Goal: Task Accomplishment & Management: Use online tool/utility

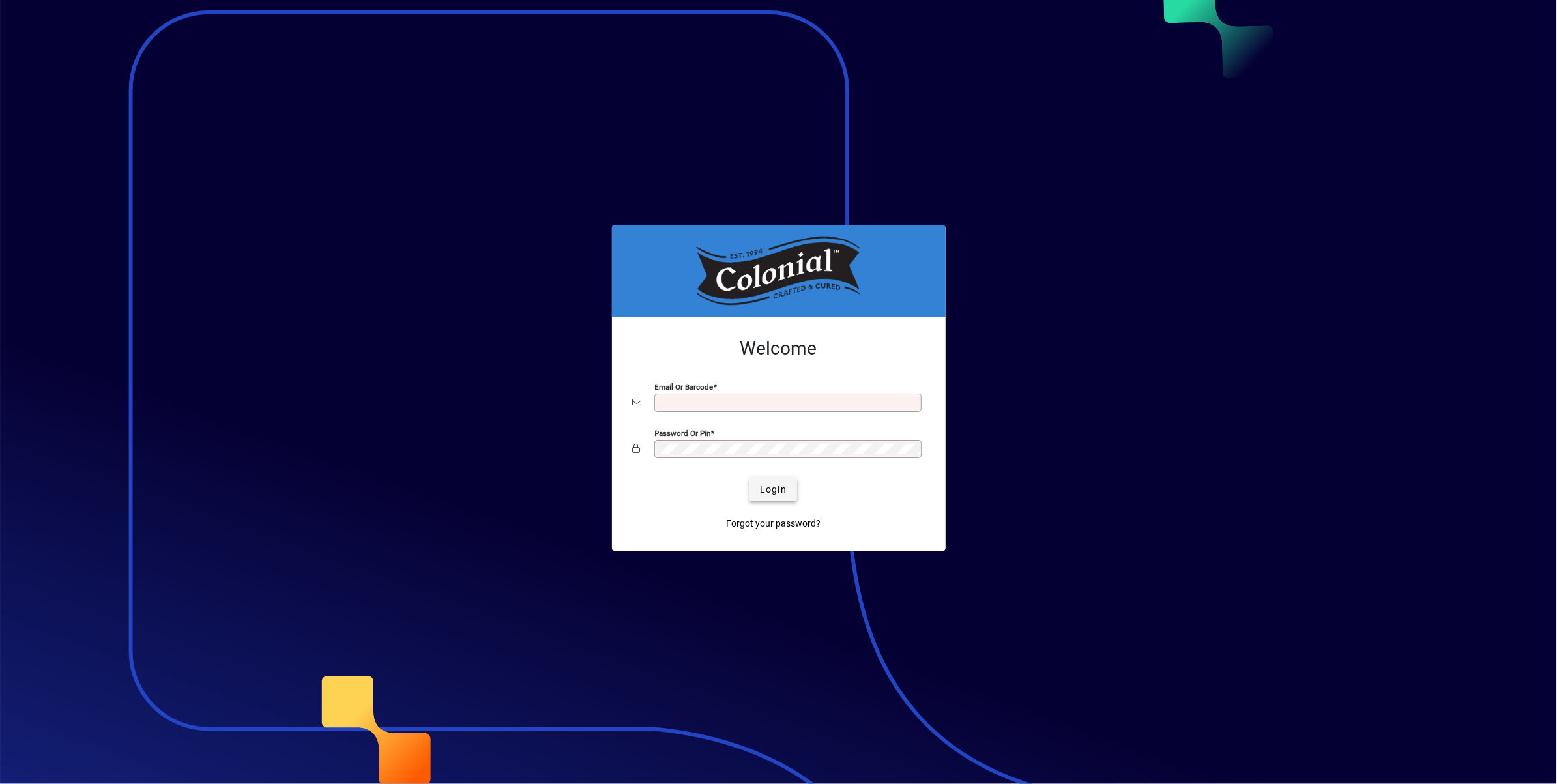
type input "**********"
click at [762, 485] on span "Login" at bounding box center [774, 489] width 27 height 14
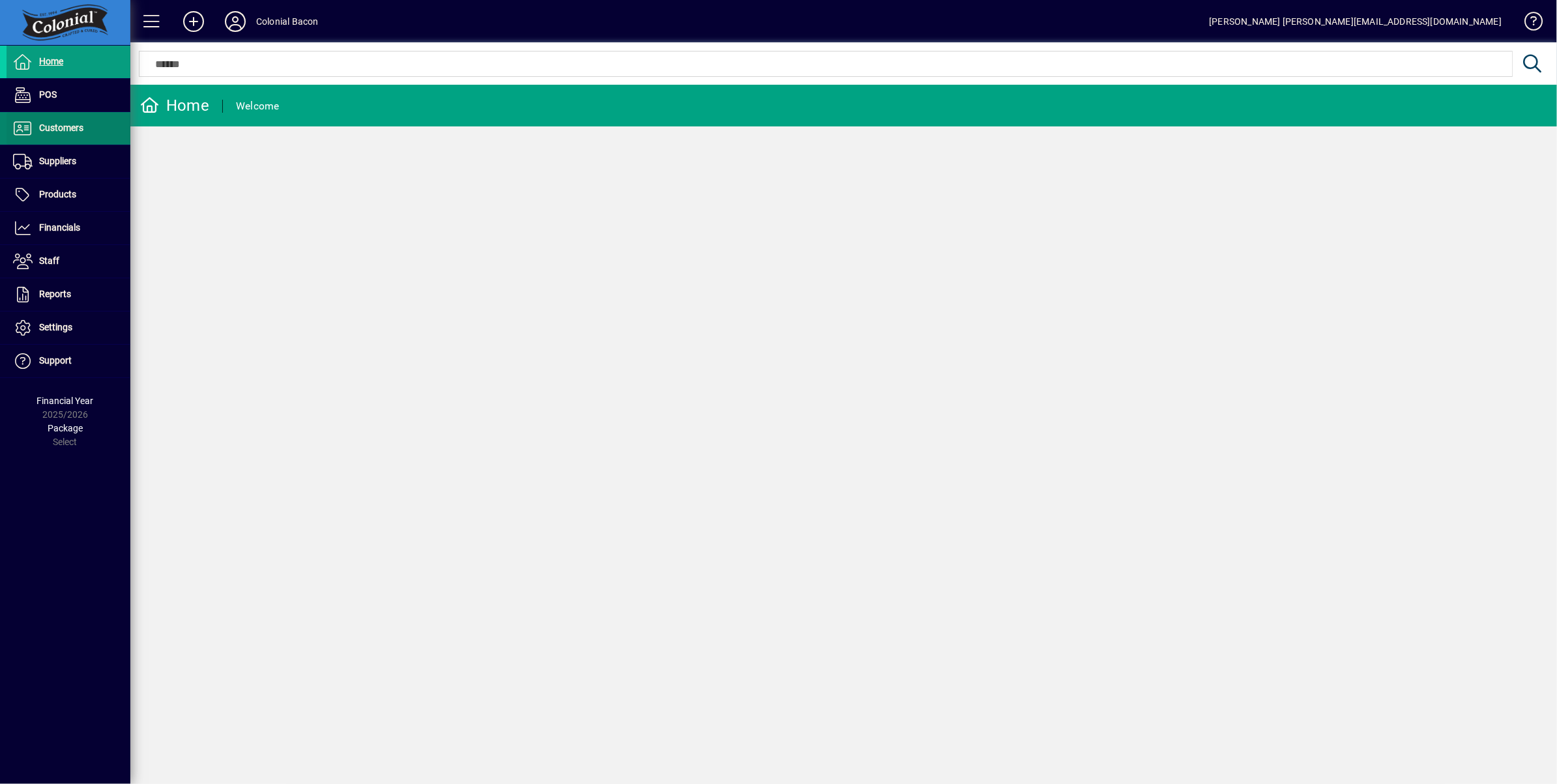
click at [73, 133] on span "Customers" at bounding box center [44, 129] width 77 height 16
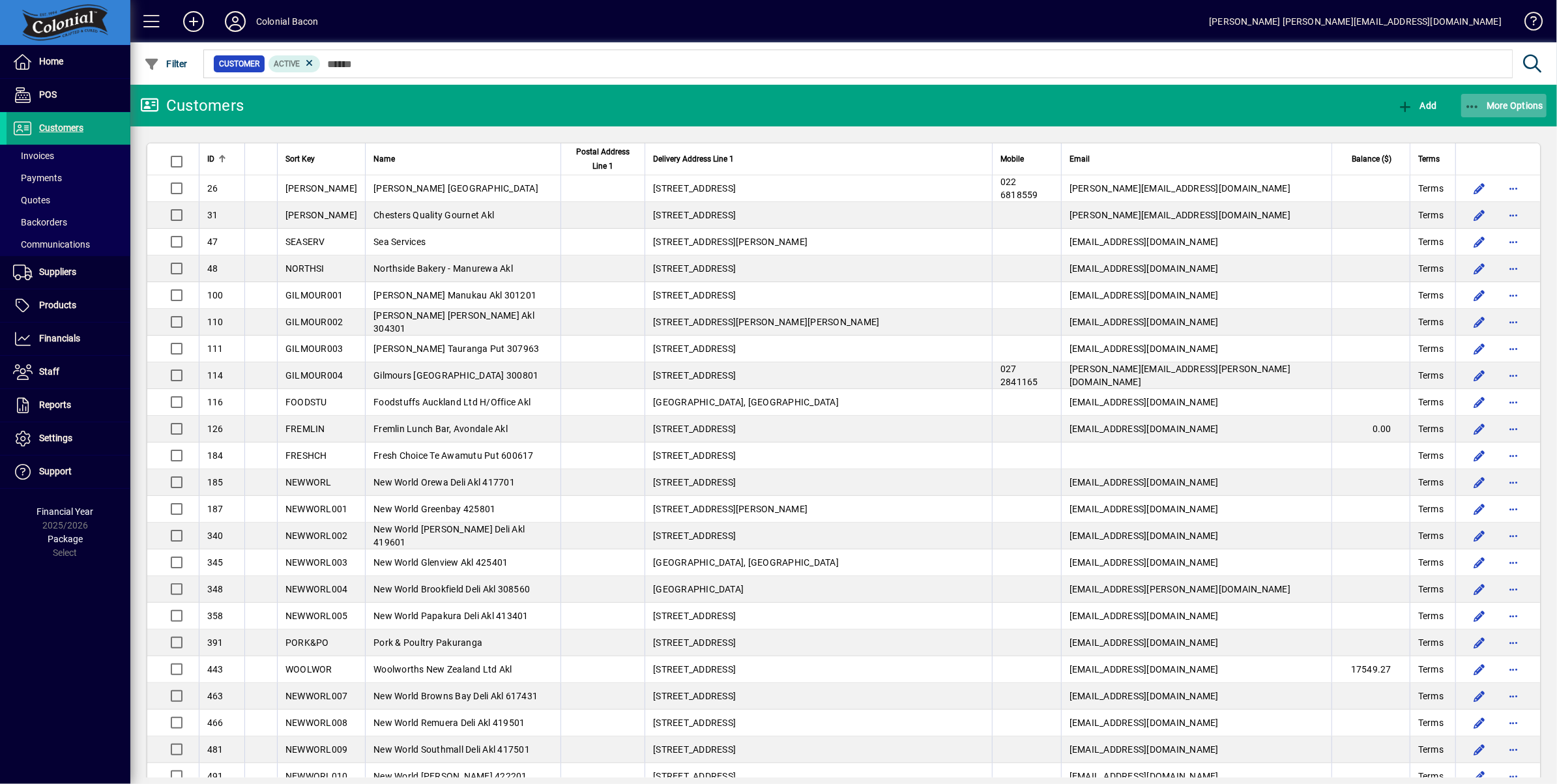
click at [1505, 106] on span "More Options" at bounding box center [1504, 105] width 79 height 10
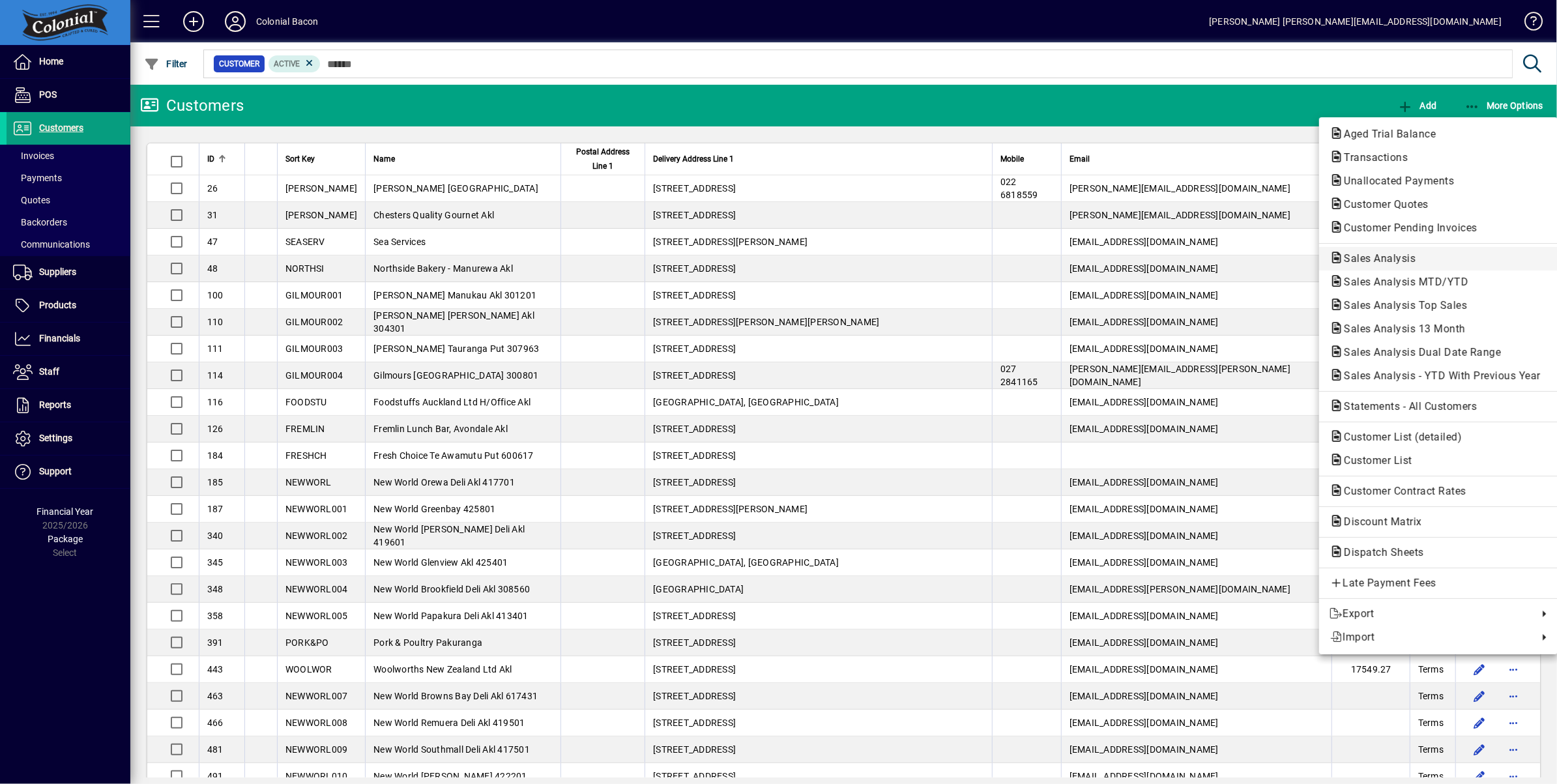
click at [1417, 263] on span "Sales Analysis" at bounding box center [1376, 259] width 92 height 13
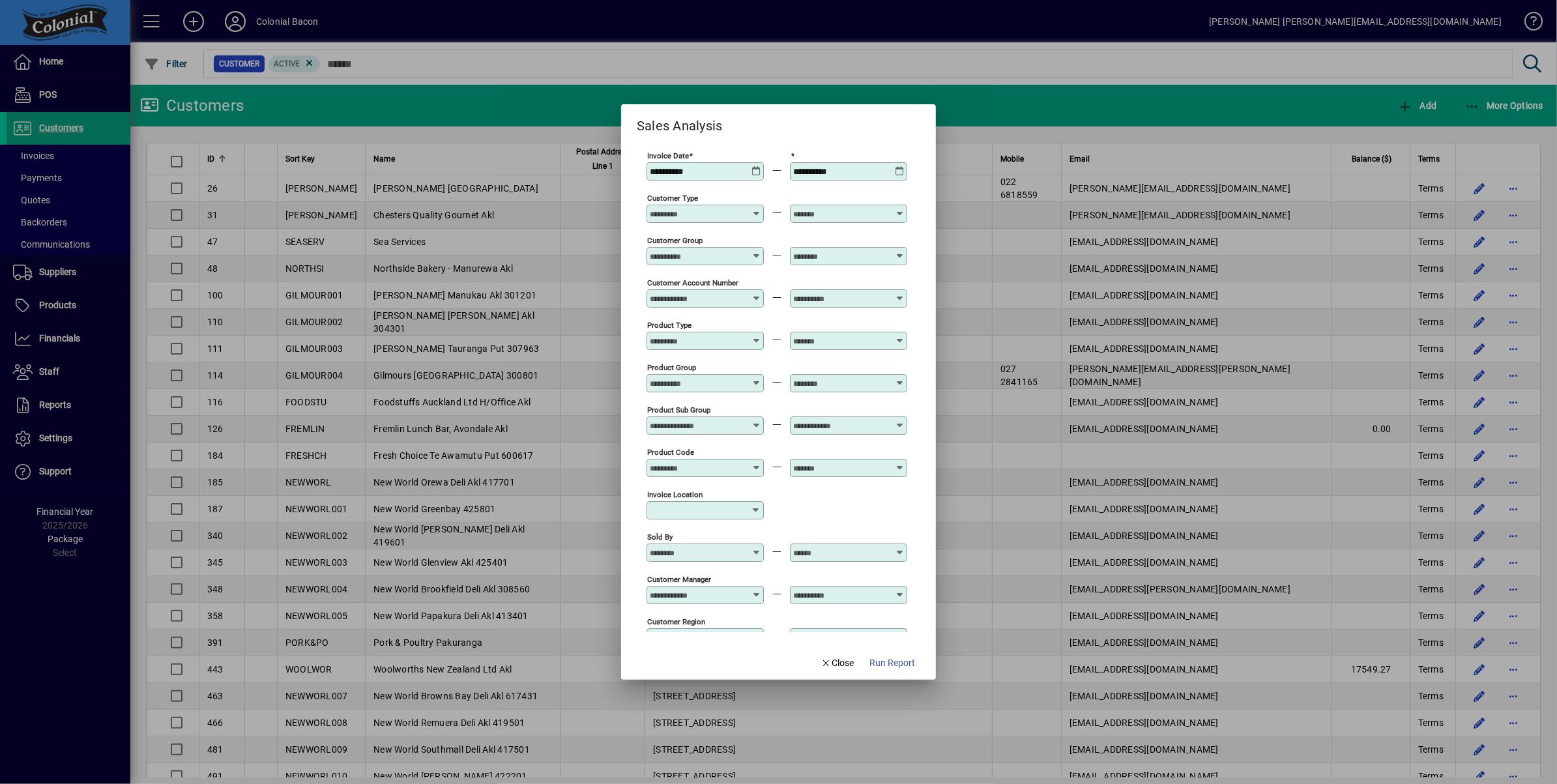
click at [756, 166] on icon at bounding box center [756, 166] width 10 height 0
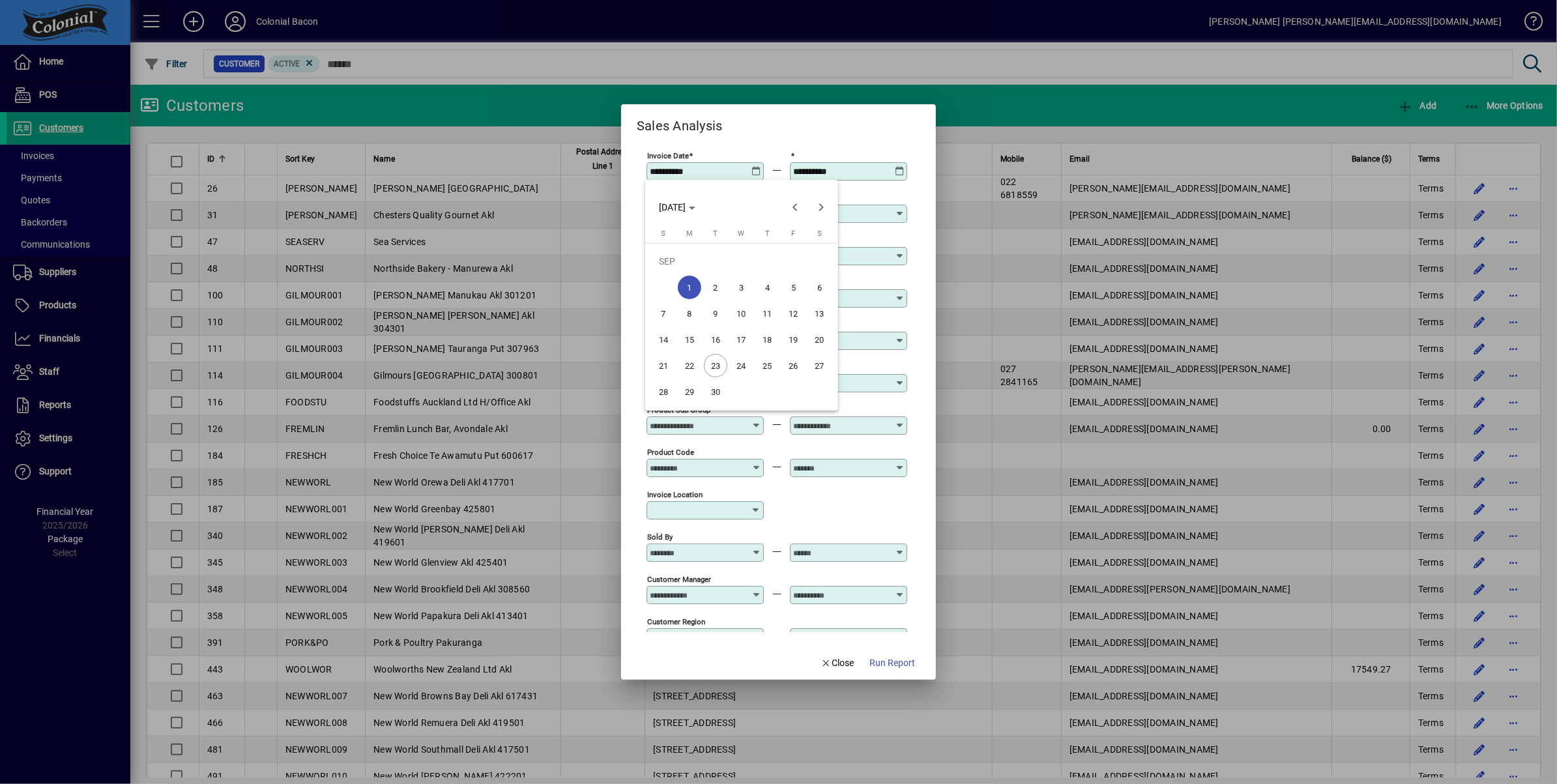
click at [693, 367] on span "22" at bounding box center [690, 365] width 24 height 24
type input "**********"
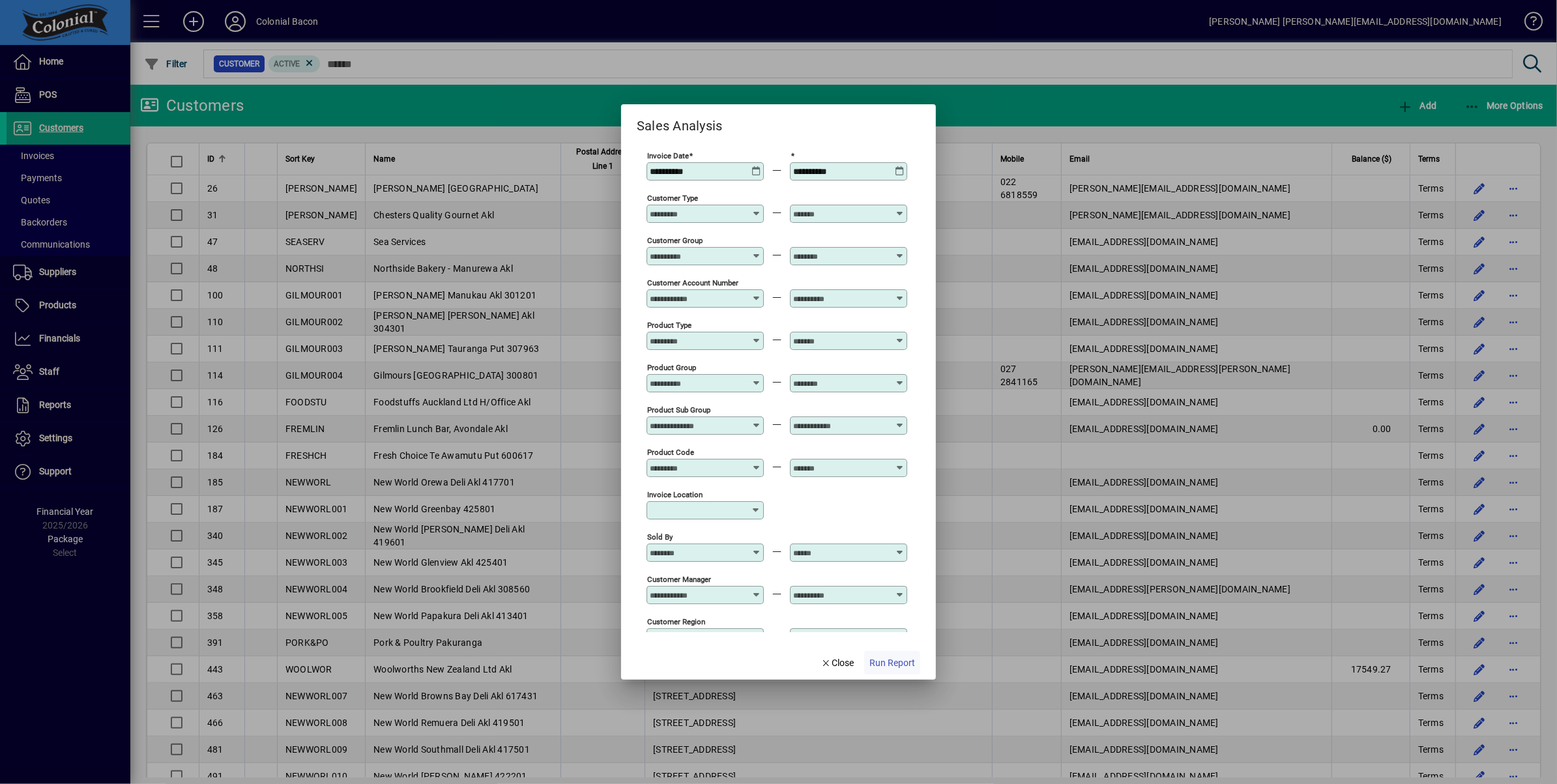
click at [900, 671] on span "button" at bounding box center [892, 662] width 56 height 31
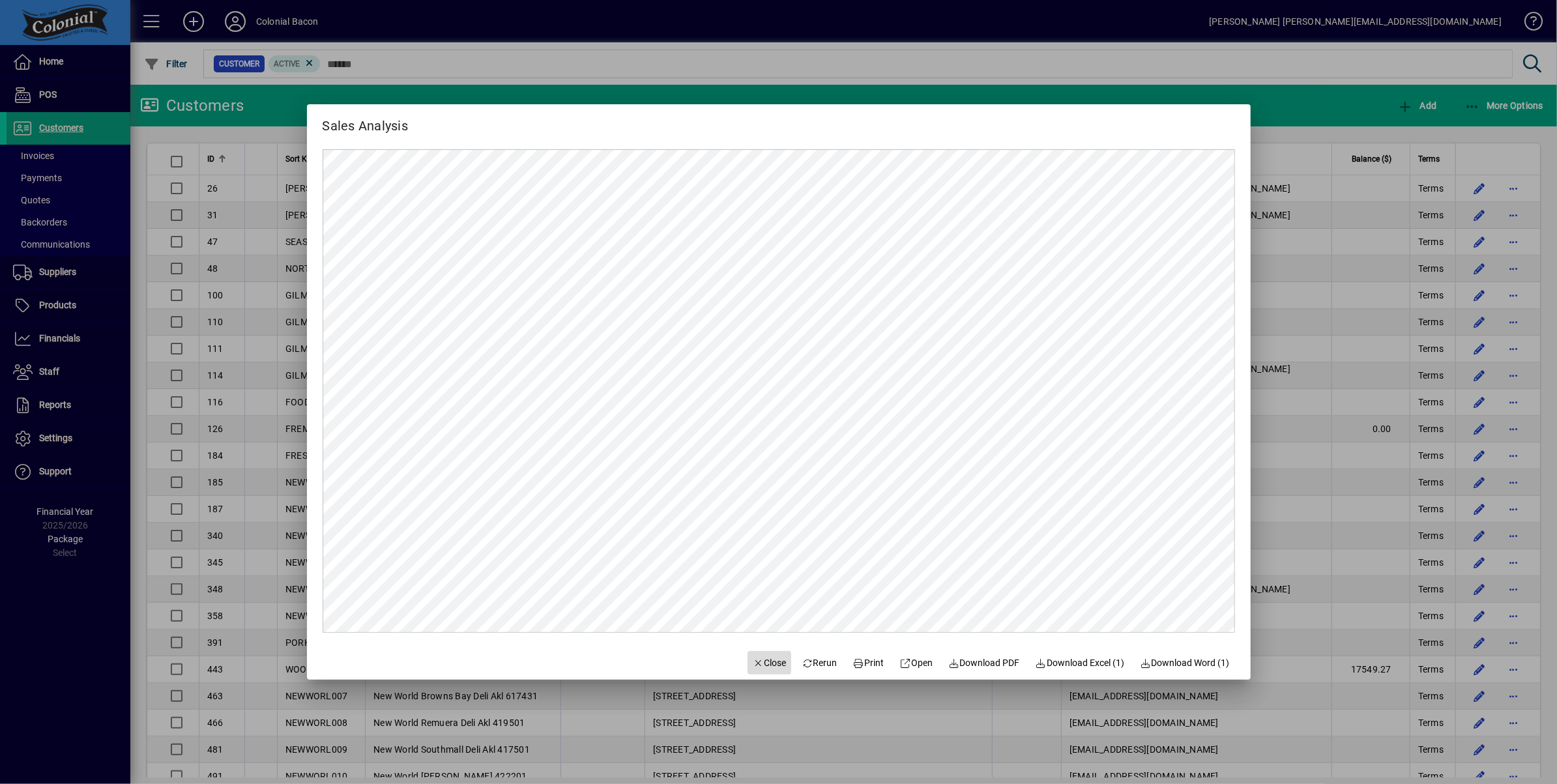
click at [756, 670] on span "button" at bounding box center [770, 662] width 44 height 31
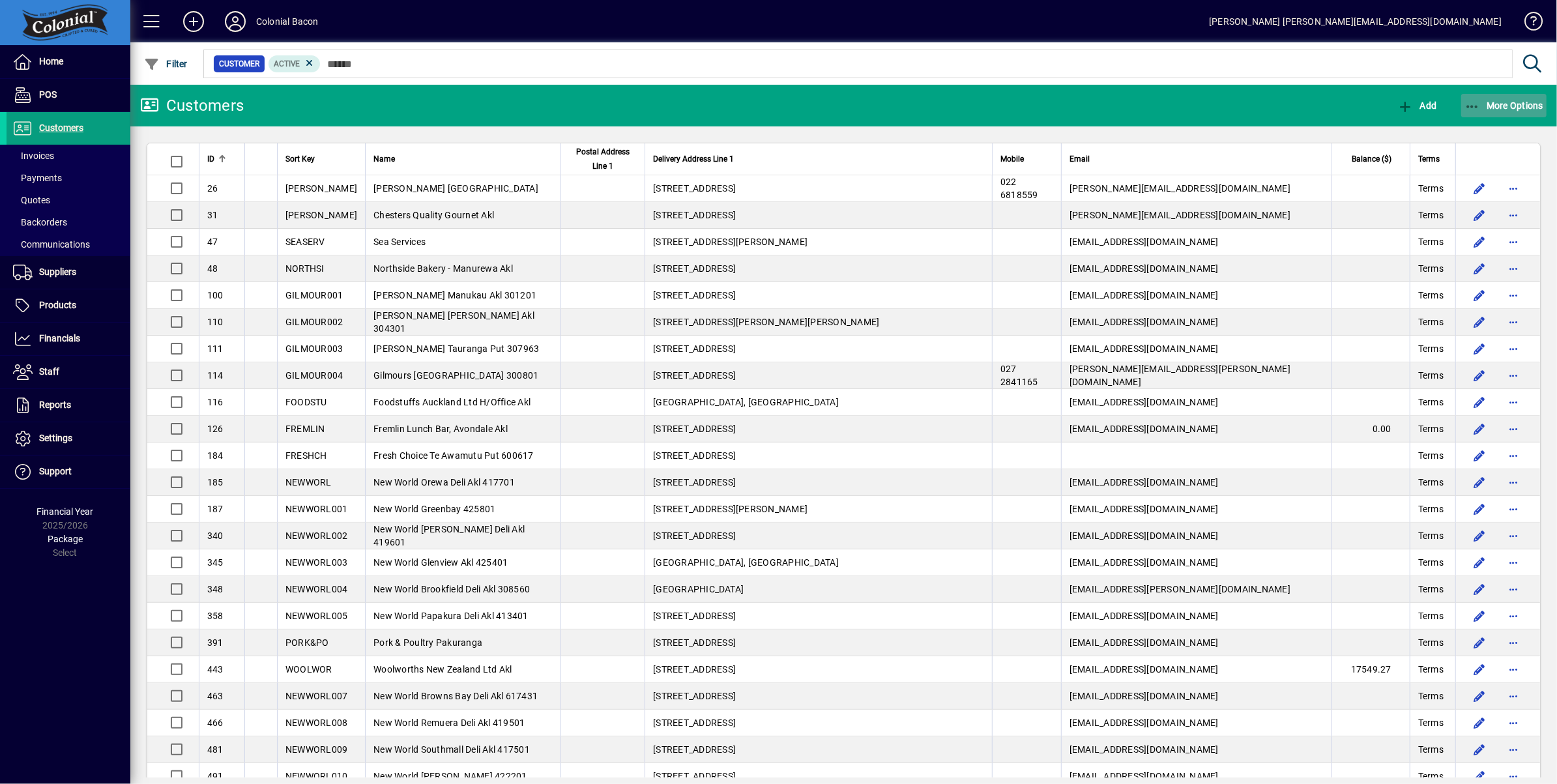
click at [1521, 110] on span "More Options" at bounding box center [1504, 105] width 79 height 10
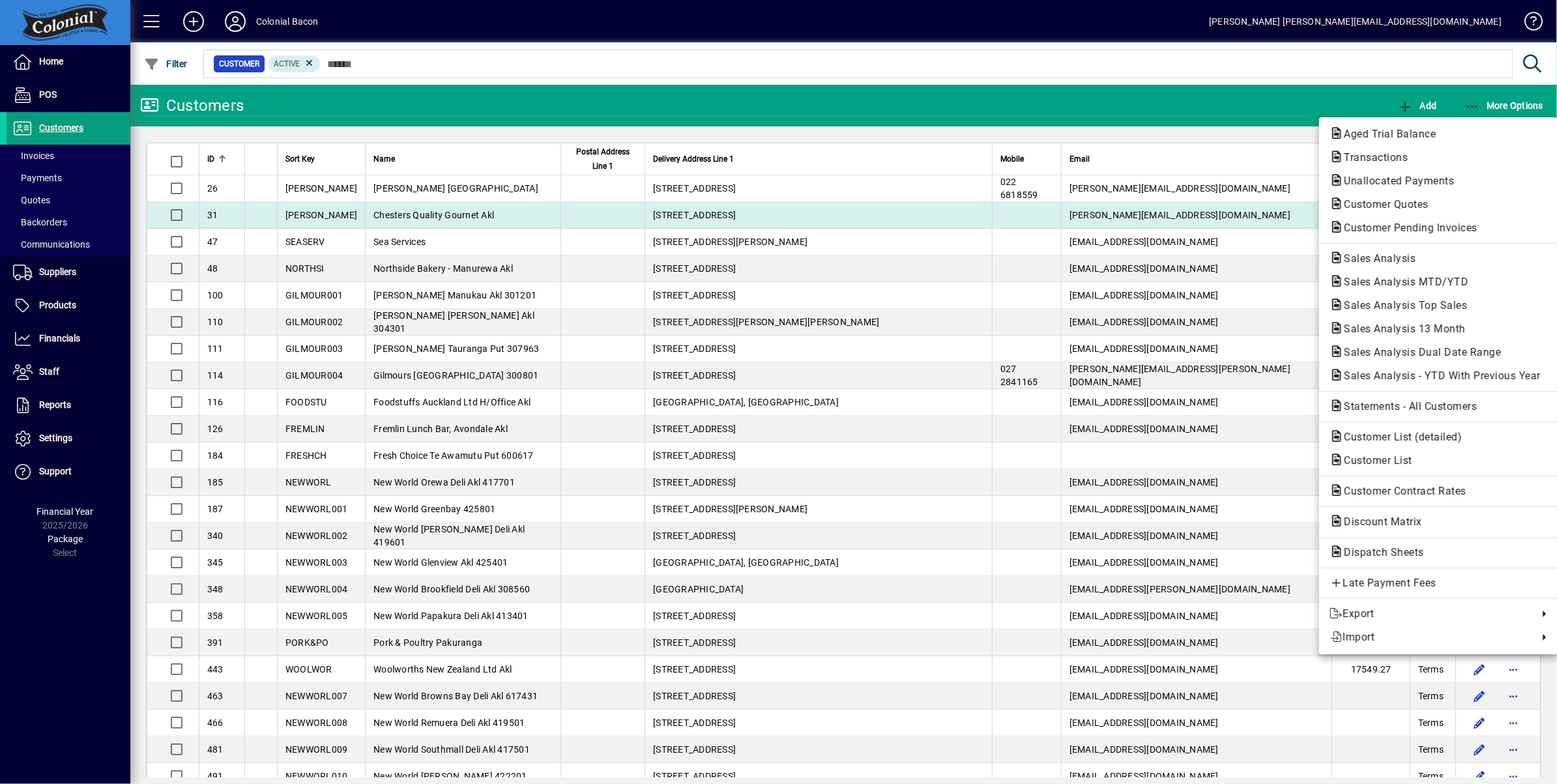
drag, startPoint x: 1449, startPoint y: 229, endPoint x: 1435, endPoint y: 227, distance: 14.1
click at [1448, 229] on span "Customer Pending Invoices" at bounding box center [1407, 228] width 154 height 13
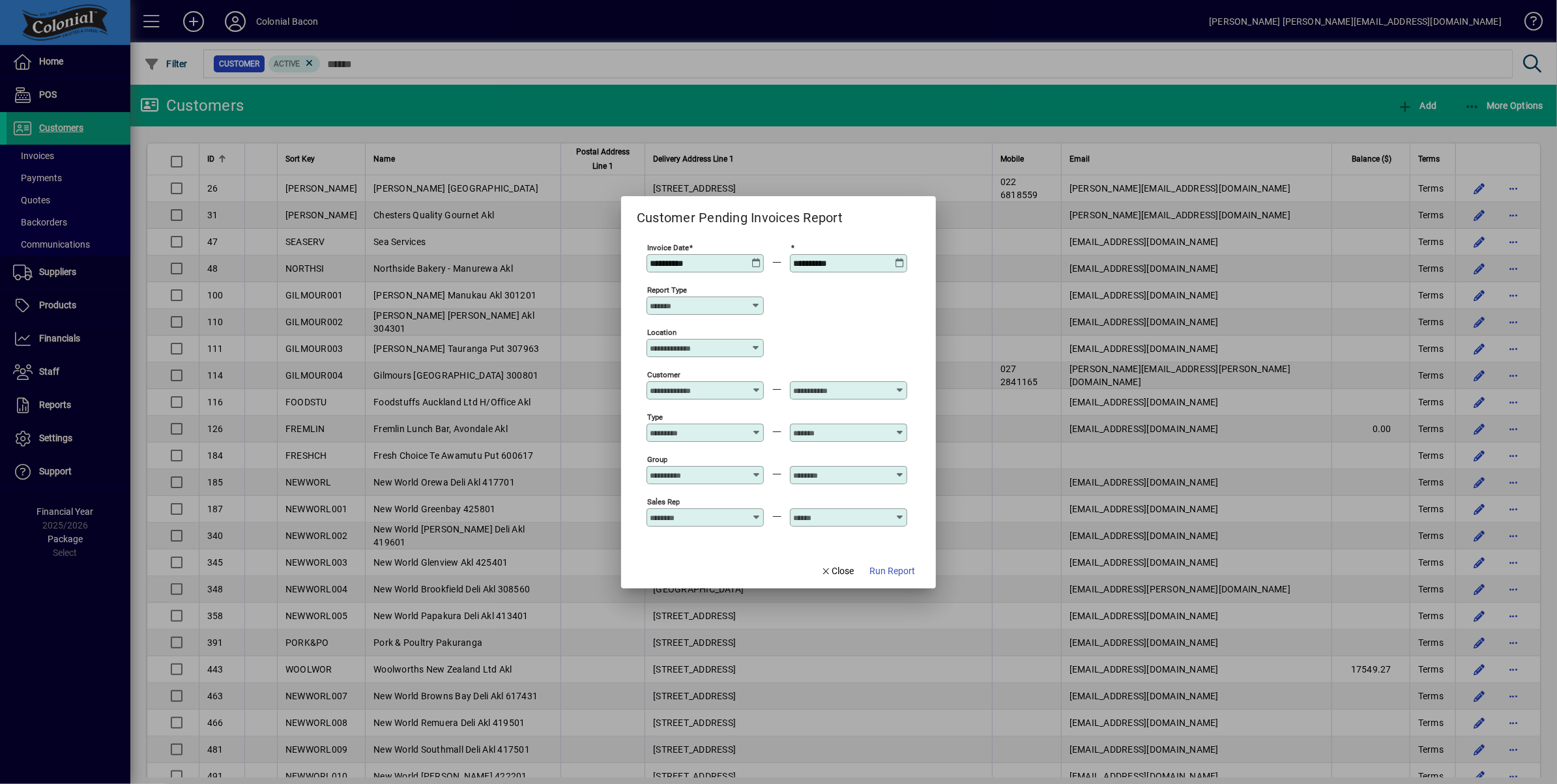
click at [888, 568] on span "Run Report" at bounding box center [891, 570] width 45 height 14
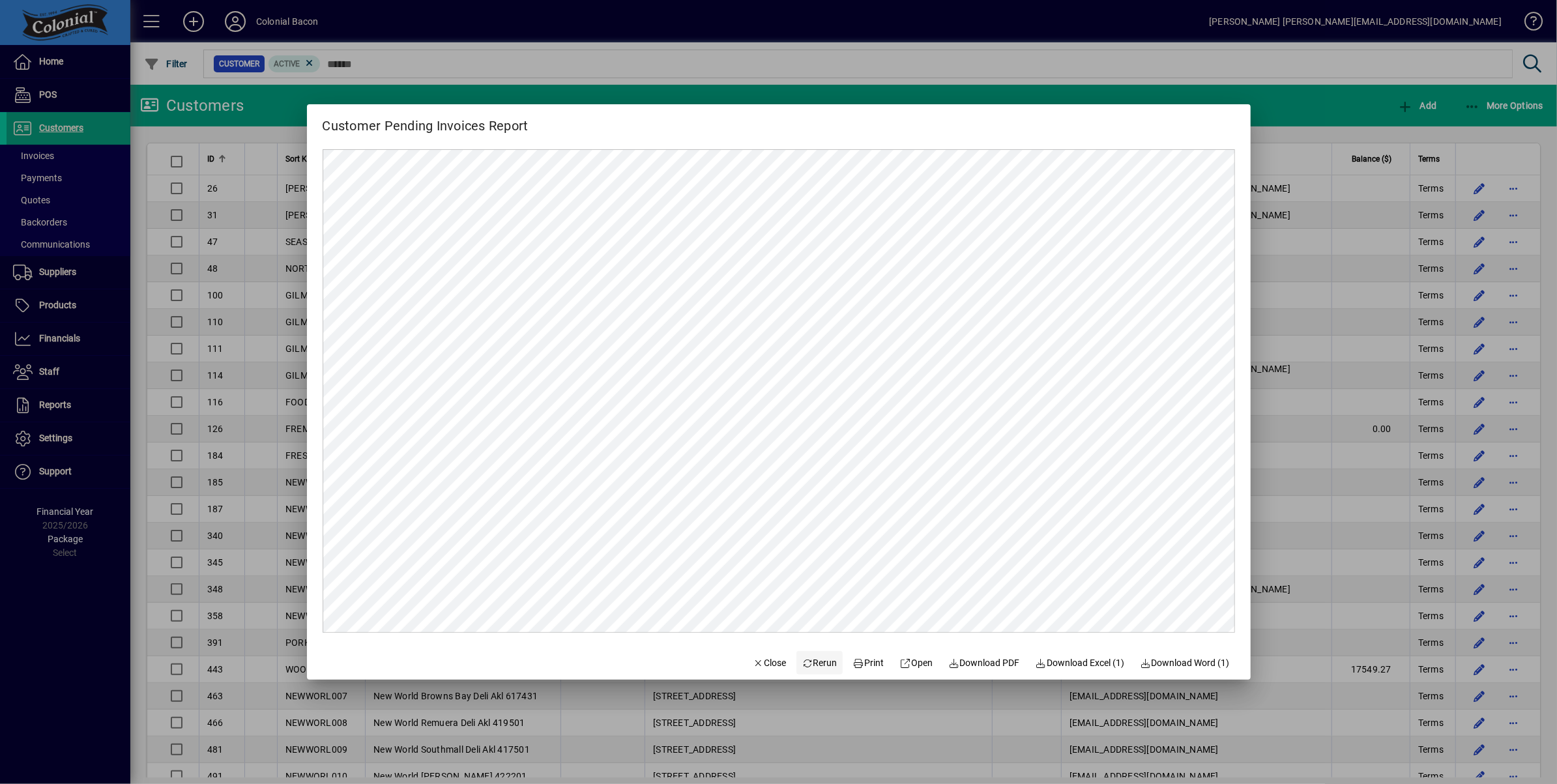
click at [818, 662] on span "Rerun" at bounding box center [819, 662] width 36 height 14
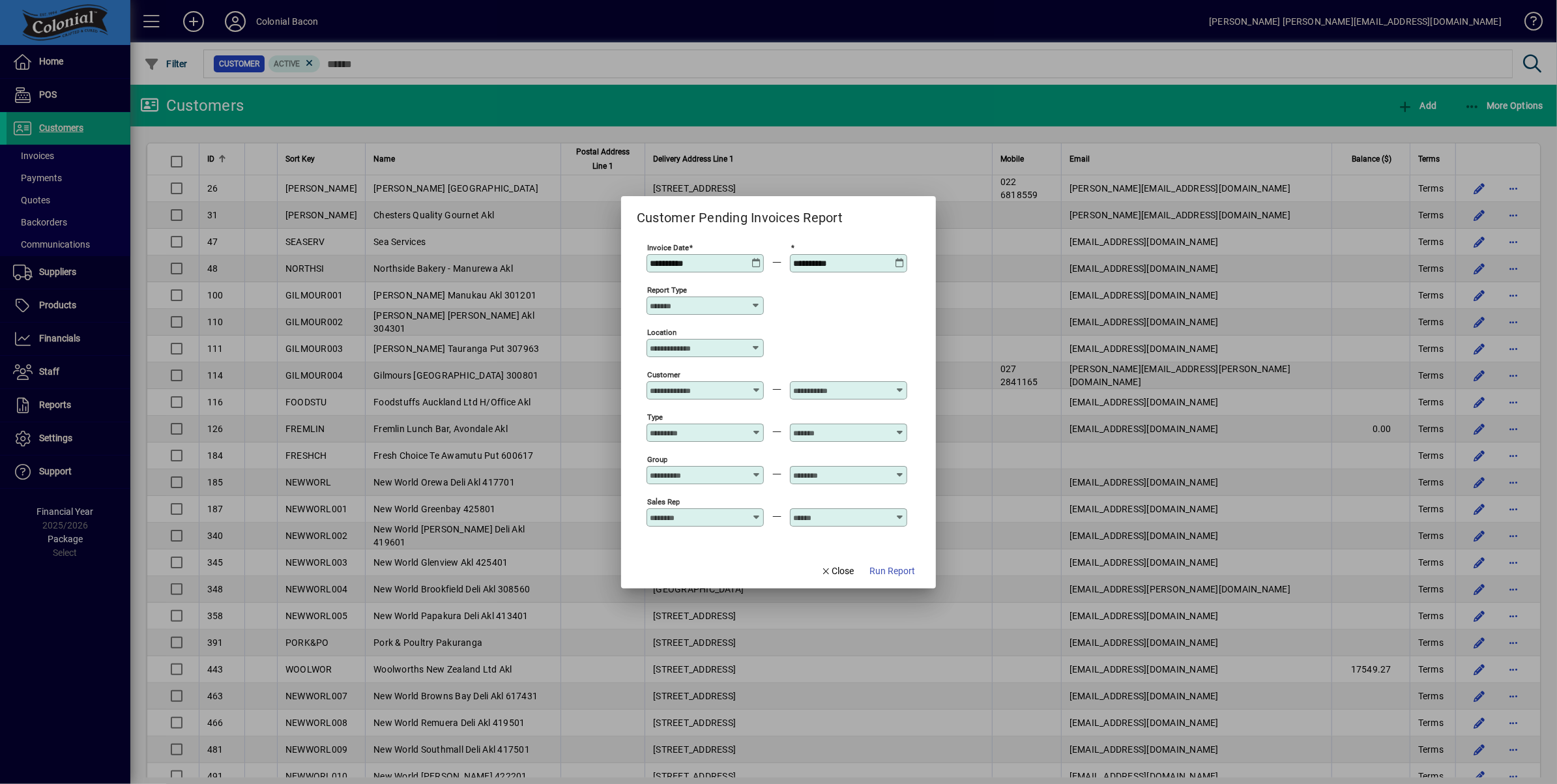
click at [752, 427] on icon at bounding box center [756, 427] width 10 height 0
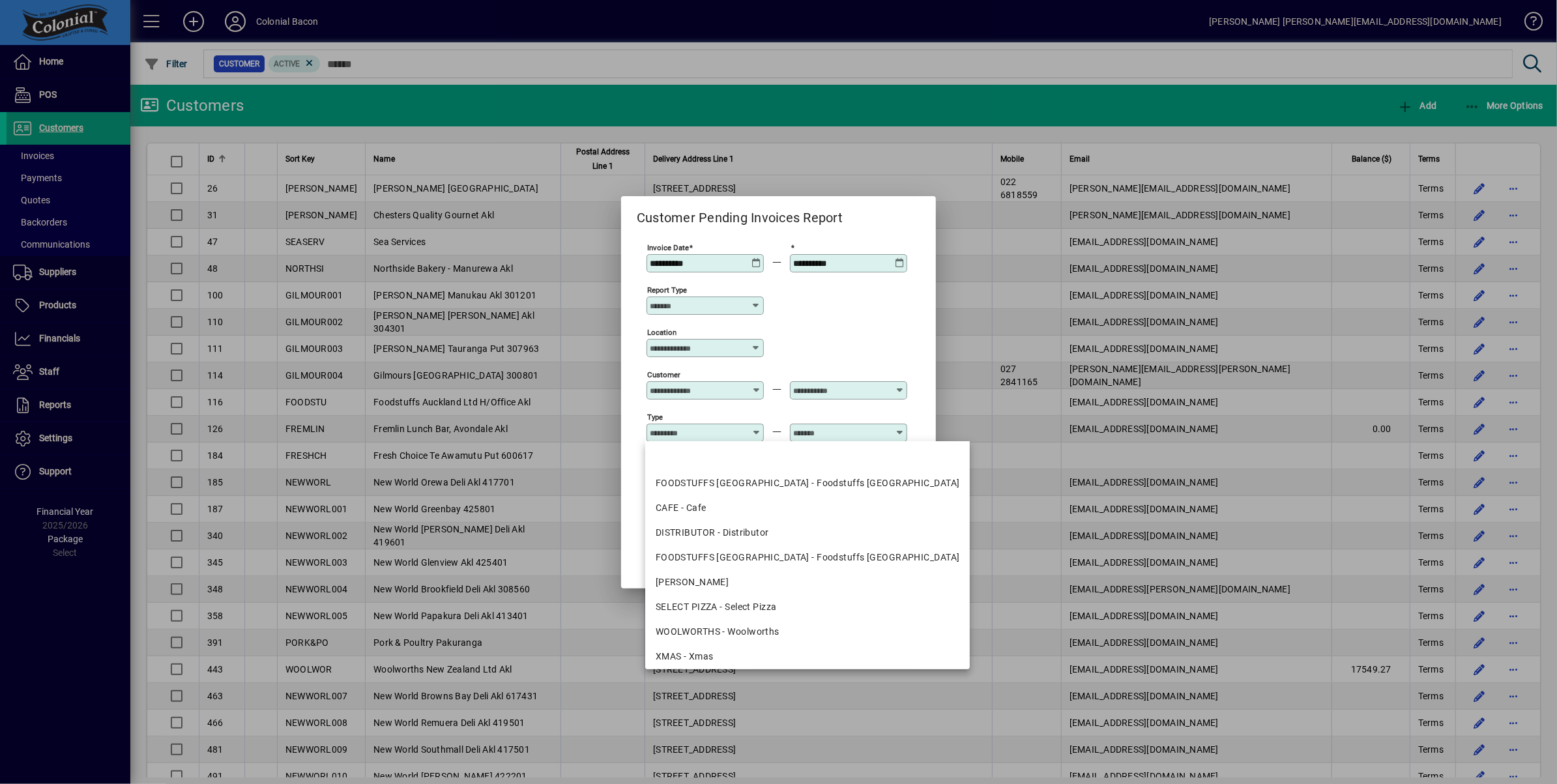
click at [879, 350] on div "Location" at bounding box center [777, 346] width 261 height 42
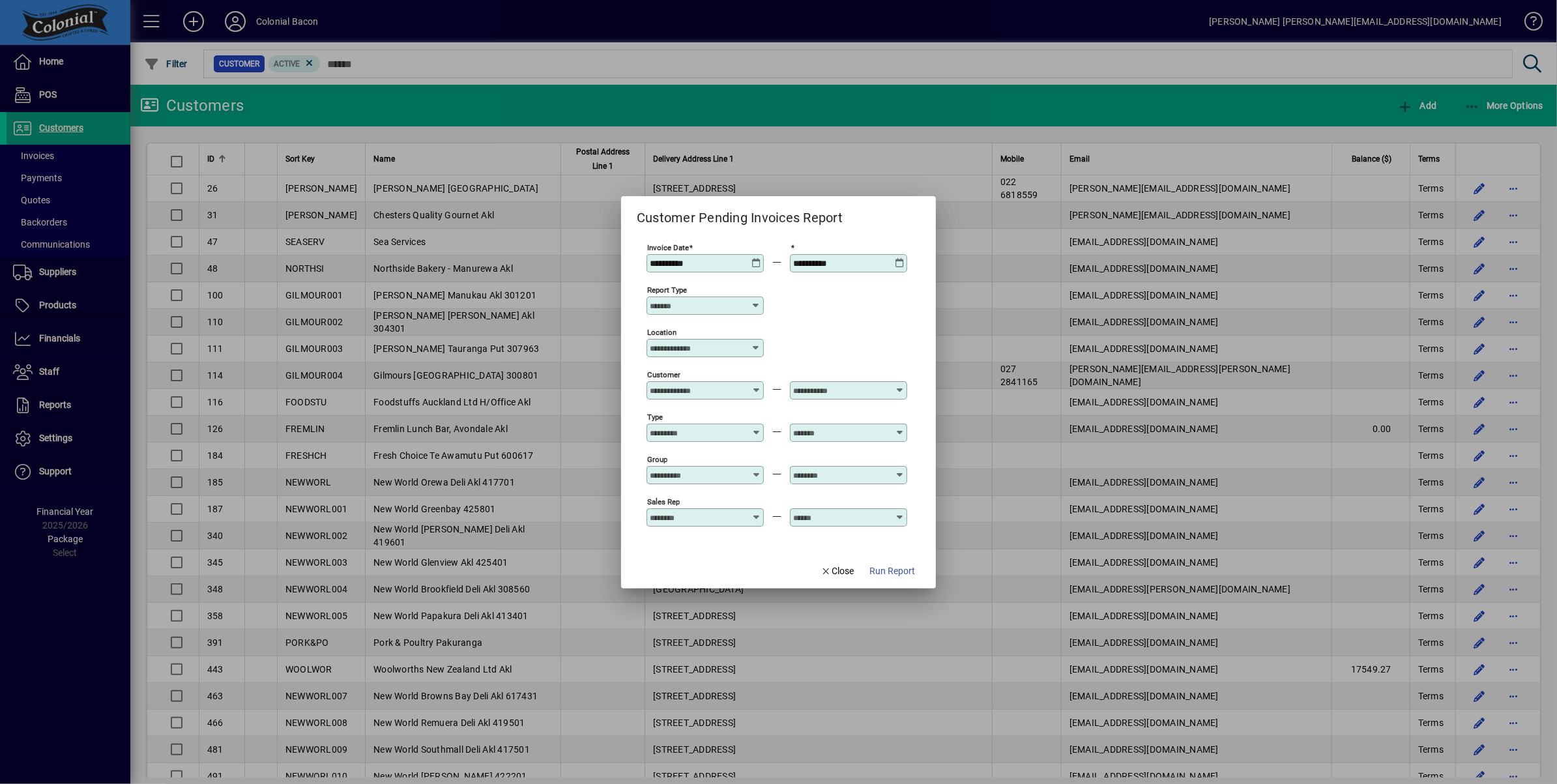
click at [752, 303] on icon at bounding box center [755, 305] width 10 height 10
click at [721, 453] on div "Detailed by Product" at bounding box center [705, 456] width 99 height 14
type input "**********"
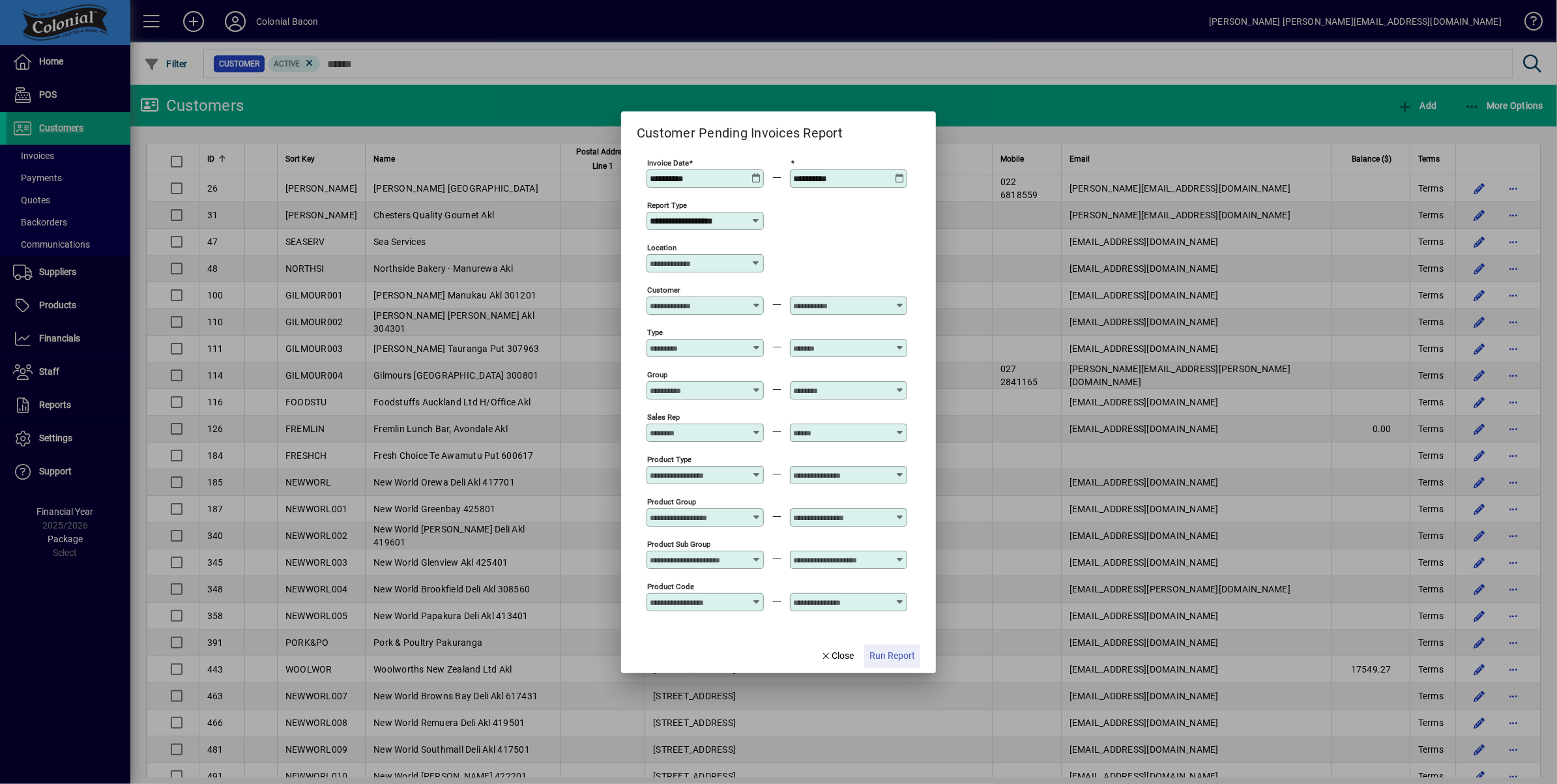
click at [883, 651] on span "Run Report" at bounding box center [891, 655] width 45 height 14
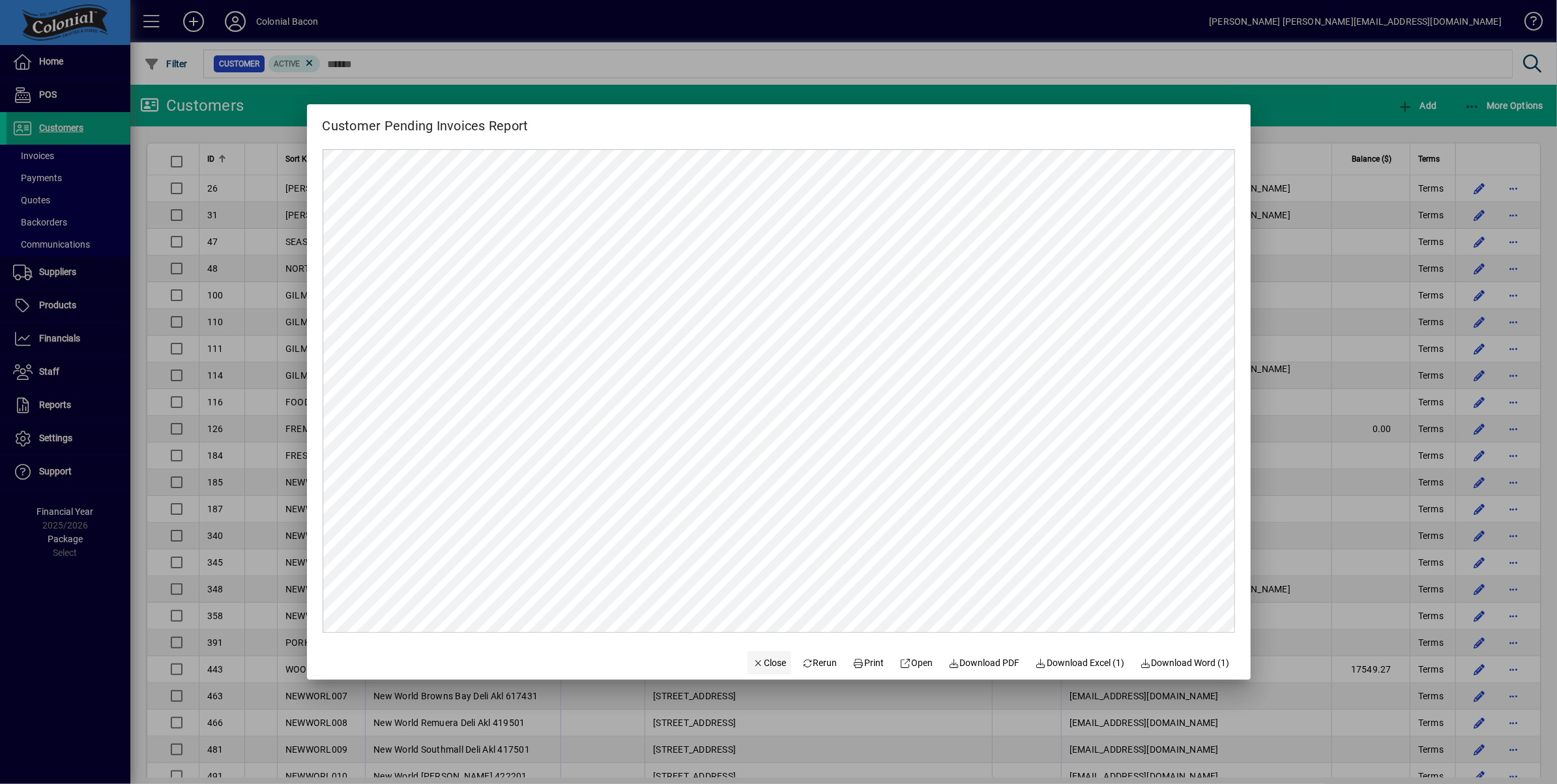
click at [757, 662] on span "Close" at bounding box center [770, 662] width 34 height 14
